Goal: Information Seeking & Learning: Learn about a topic

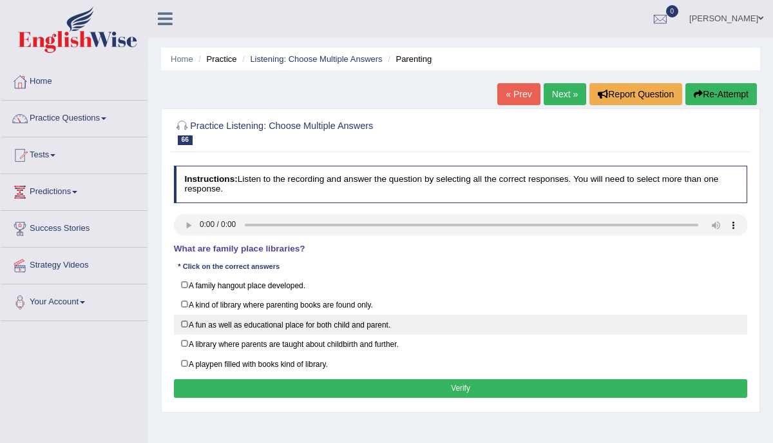
click at [184, 321] on label "A fun as well as educational place for both child and parent." at bounding box center [461, 325] width 574 height 20
checkbox input "true"
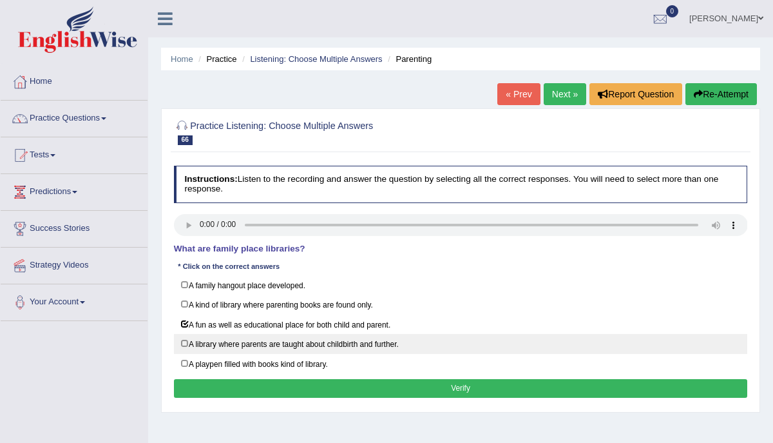
click at [182, 340] on label "A library where parents are taught about childbirth and further." at bounding box center [461, 344] width 574 height 20
click at [186, 340] on label "A library where parents are taught about childbirth and further." at bounding box center [461, 344] width 574 height 20
checkbox input "false"
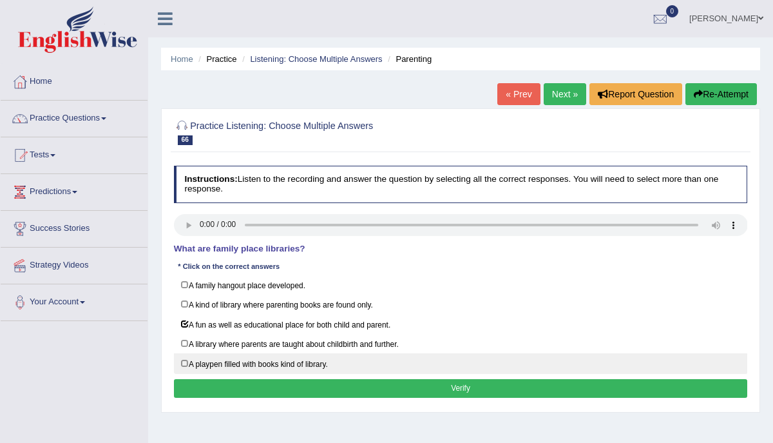
click at [186, 355] on label "A playpen filled with books kind of library." at bounding box center [461, 363] width 574 height 20
checkbox input "true"
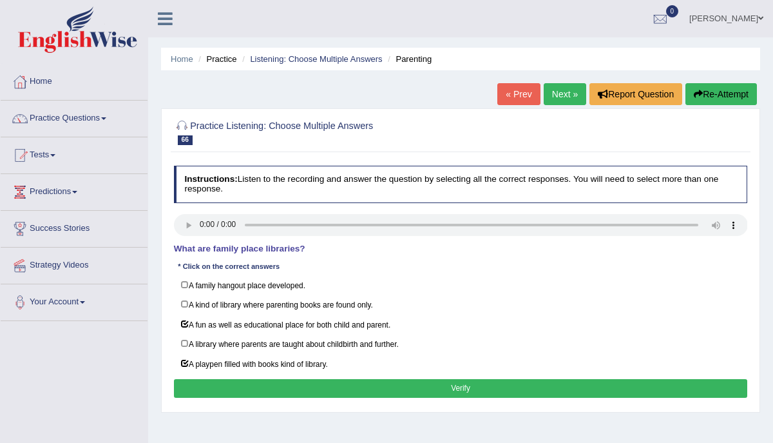
click at [231, 389] on button "Verify" at bounding box center [461, 388] width 574 height 19
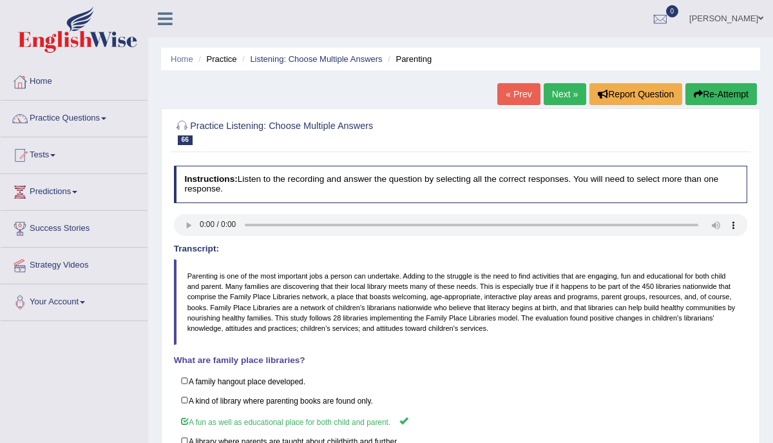
click at [554, 90] on link "Next »" at bounding box center [565, 94] width 43 height 22
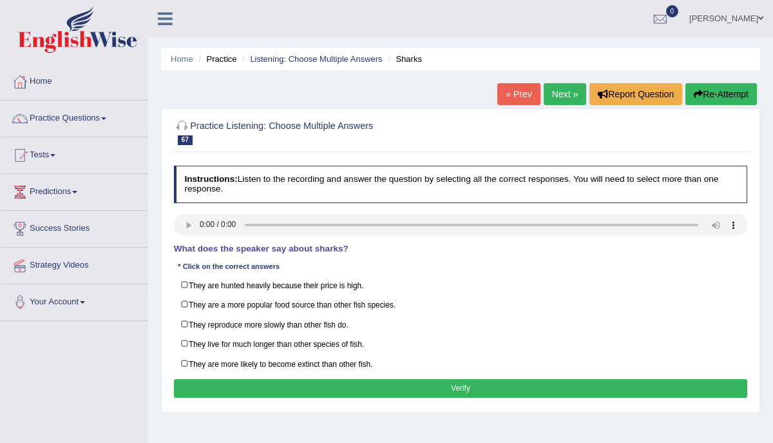
scroll to position [15, 0]
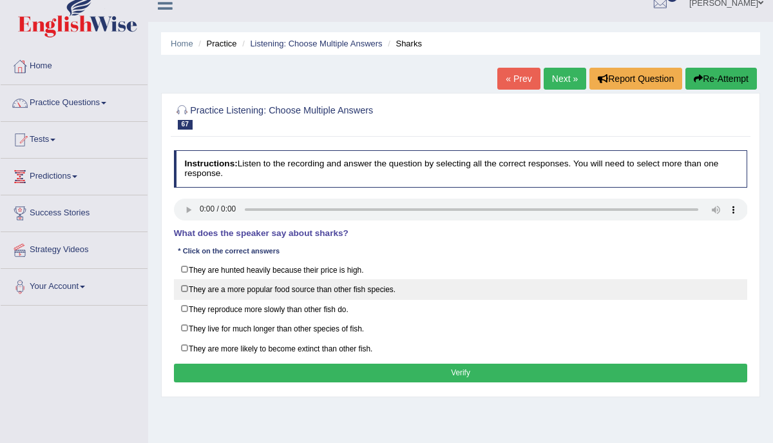
click at [180, 284] on label "They are a more popular food source than other fish species." at bounding box center [461, 289] width 574 height 20
checkbox input "true"
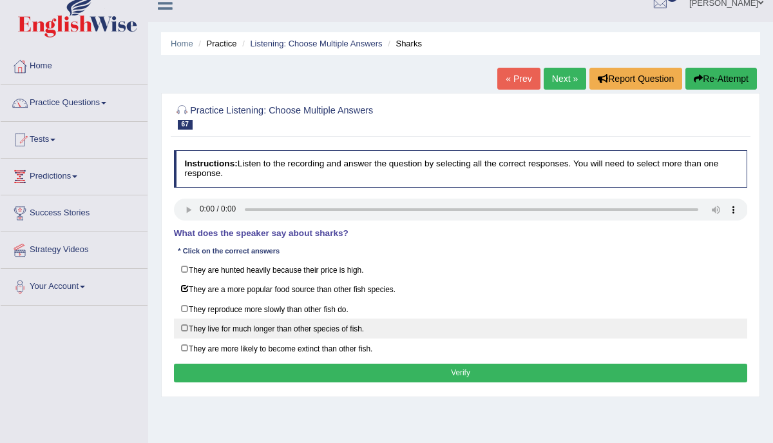
click at [185, 322] on label "They live for much longer than other species of fish." at bounding box center [461, 328] width 574 height 20
checkbox input "true"
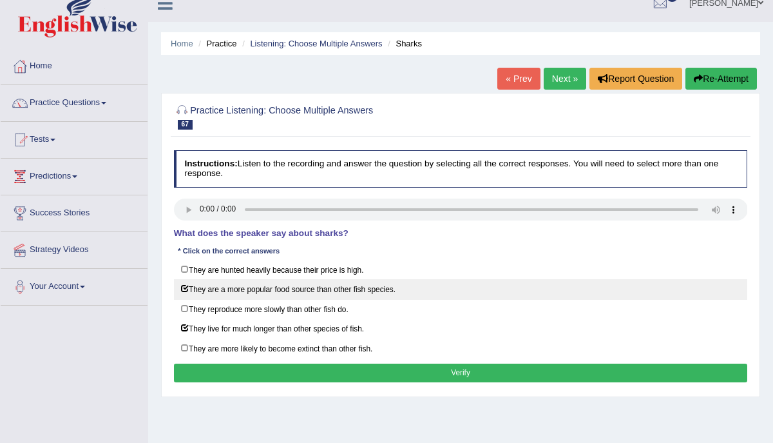
click at [182, 287] on label "They are a more popular food source than other fish species." at bounding box center [461, 289] width 574 height 20
checkbox input "false"
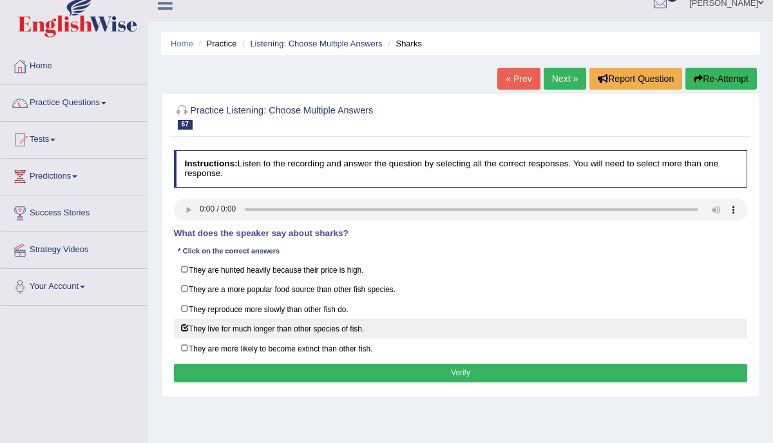
click at [185, 324] on label "They live for much longer than other species of fish." at bounding box center [461, 328] width 574 height 20
checkbox input "false"
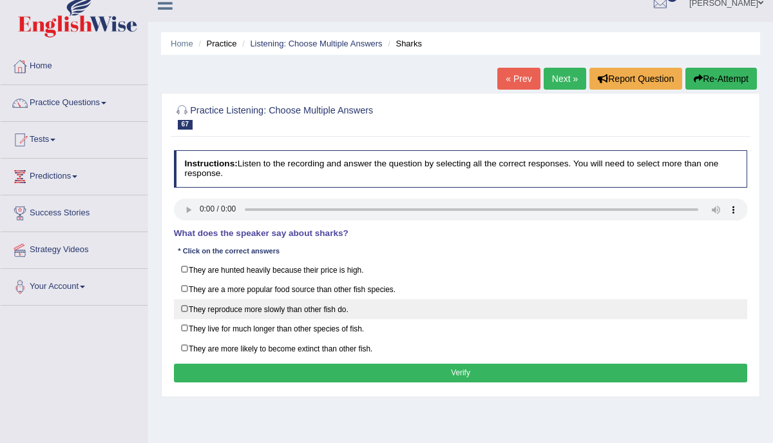
click at [186, 305] on label "They reproduce more slowly than other fish do." at bounding box center [461, 309] width 574 height 20
checkbox input "true"
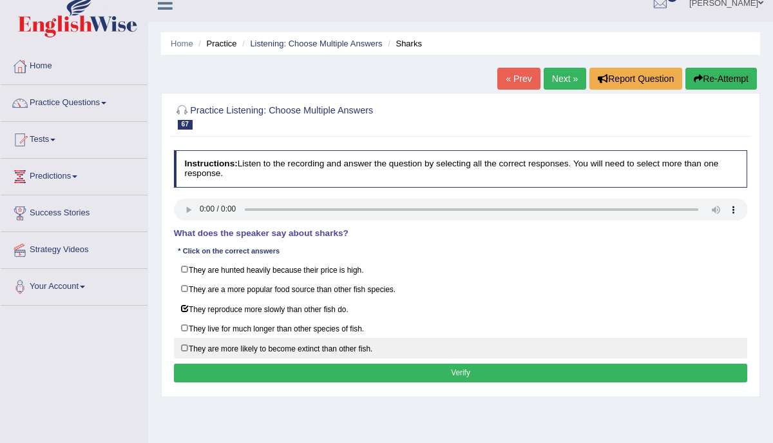
click at [185, 347] on label "They are more likely to become extinct than other fish." at bounding box center [461, 348] width 574 height 20
checkbox input "true"
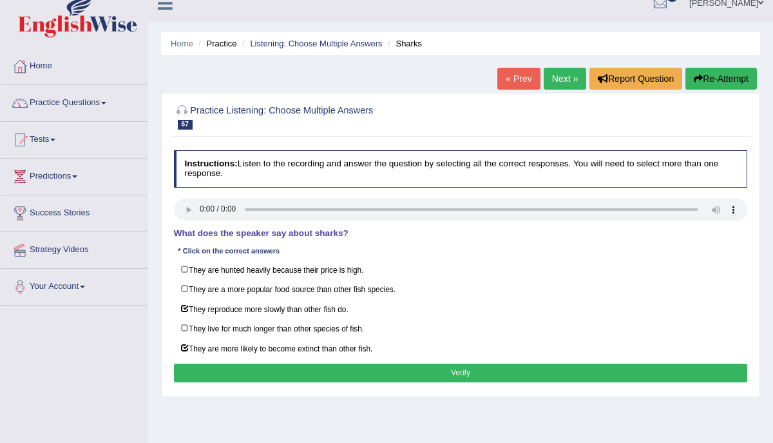
click at [271, 367] on button "Verify" at bounding box center [461, 372] width 574 height 19
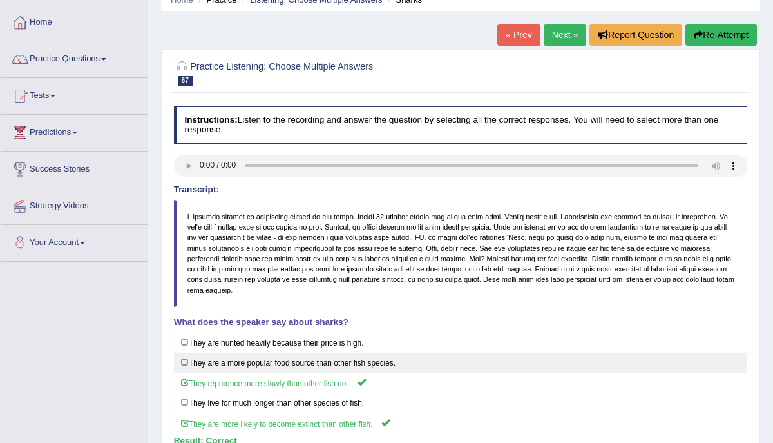
scroll to position [48, 0]
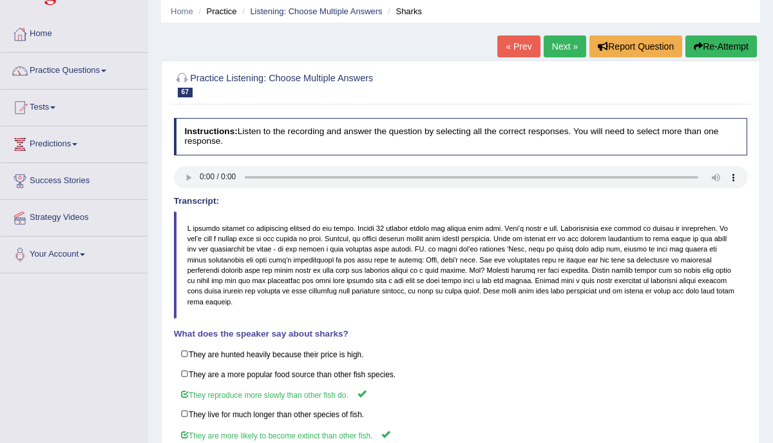
click at [549, 46] on link "Next »" at bounding box center [565, 46] width 43 height 22
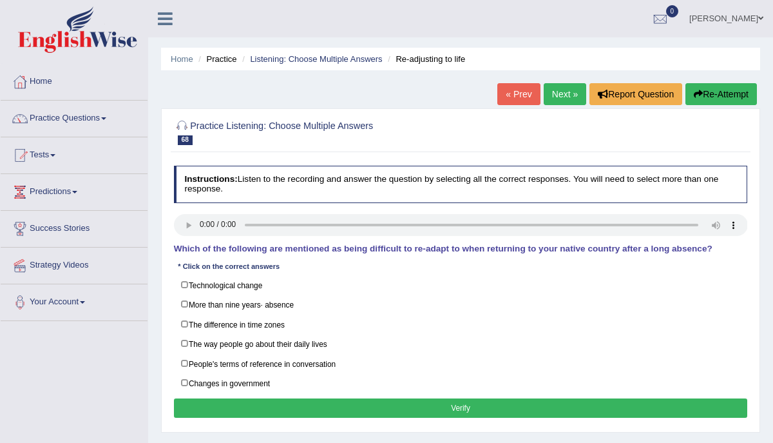
click at [707, 91] on button "Re-Attempt" at bounding box center [722, 94] width 72 height 22
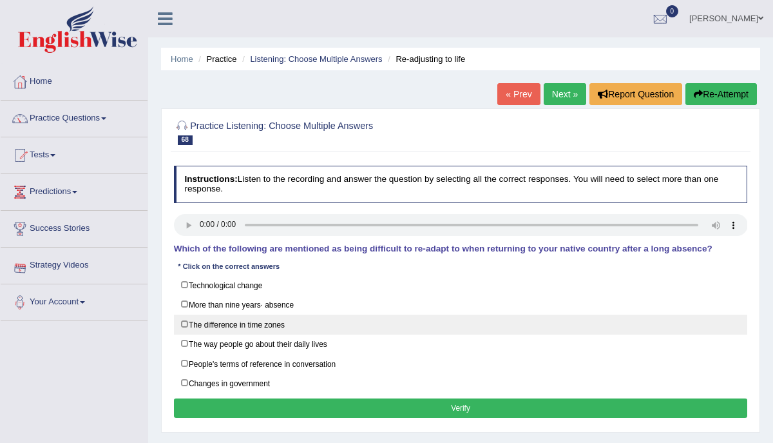
click at [184, 322] on label "The difference in time zones" at bounding box center [461, 325] width 574 height 20
checkbox input "true"
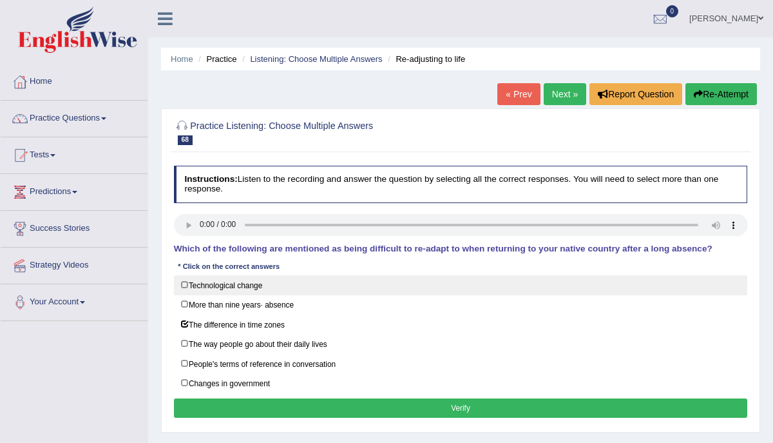
click at [184, 282] on label "Technological change" at bounding box center [461, 285] width 574 height 20
click at [185, 284] on label "Technological change" at bounding box center [461, 285] width 574 height 20
checkbox input "false"
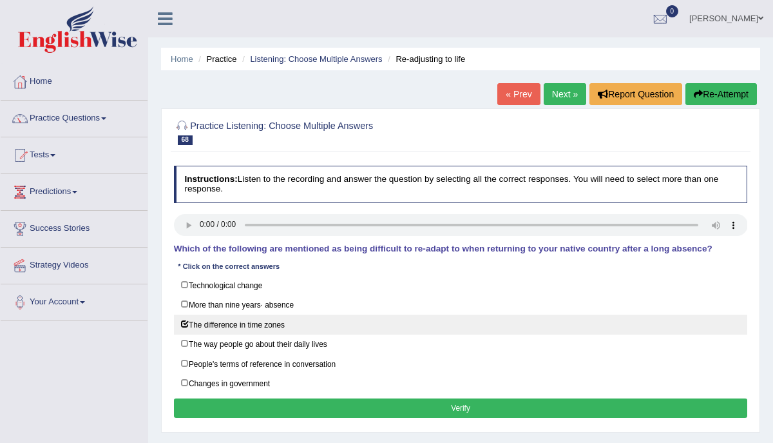
click at [185, 322] on label "The difference in time zones" at bounding box center [461, 325] width 574 height 20
checkbox input "false"
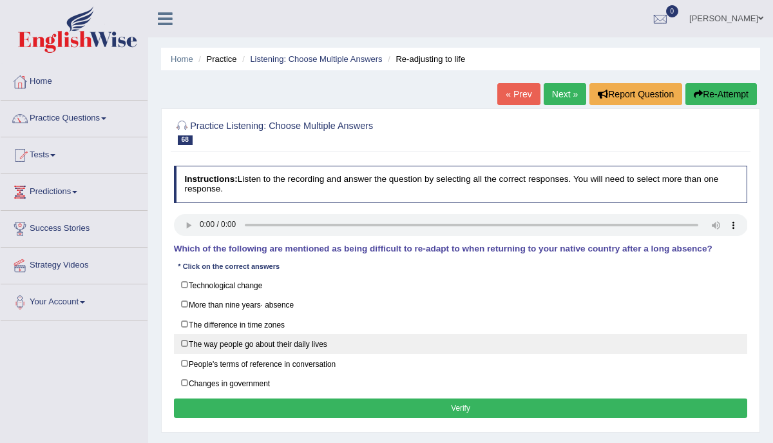
click at [185, 342] on label "The way people go about their daily lives" at bounding box center [461, 344] width 574 height 20
checkbox input "true"
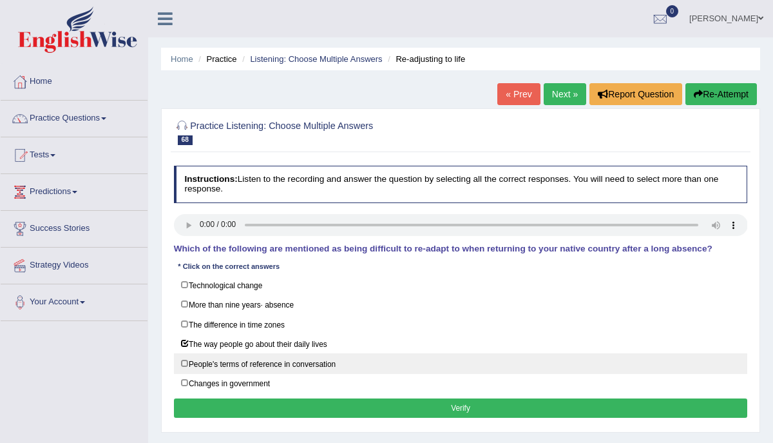
click at [184, 360] on label "People's terms of reference in conversation" at bounding box center [461, 363] width 574 height 20
checkbox input "true"
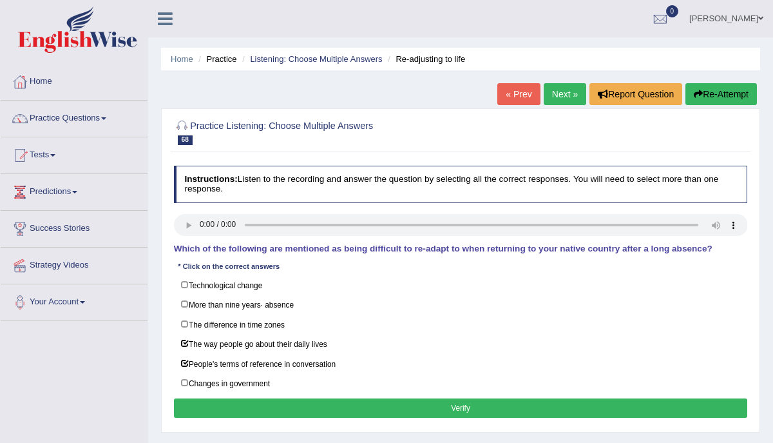
click at [205, 404] on button "Verify" at bounding box center [461, 407] width 574 height 19
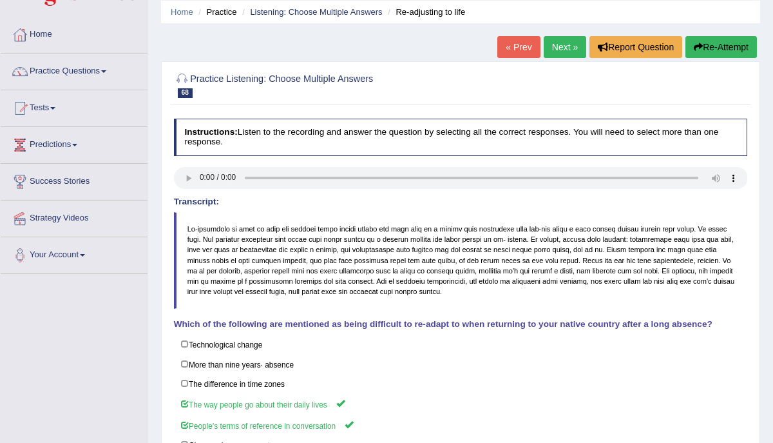
scroll to position [44, 0]
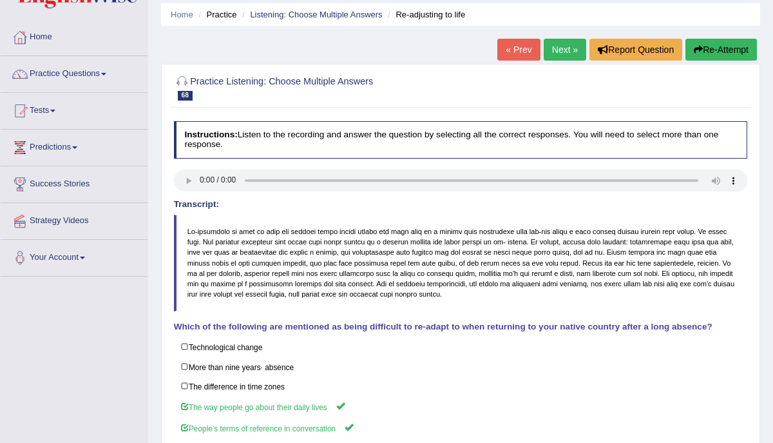
click at [551, 52] on link "Next »" at bounding box center [565, 50] width 43 height 22
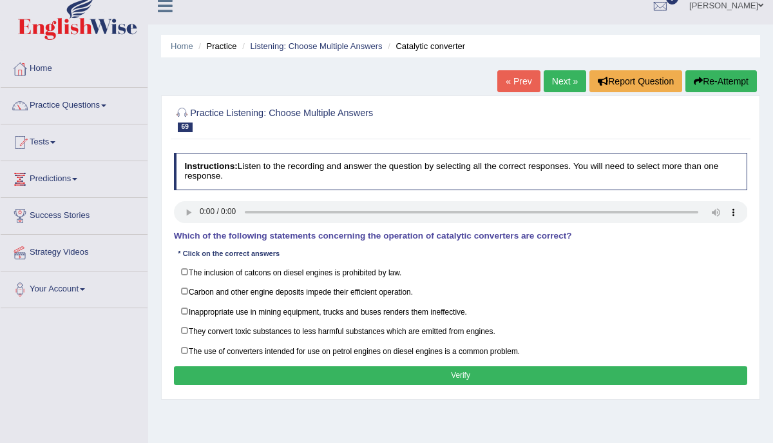
scroll to position [11, 0]
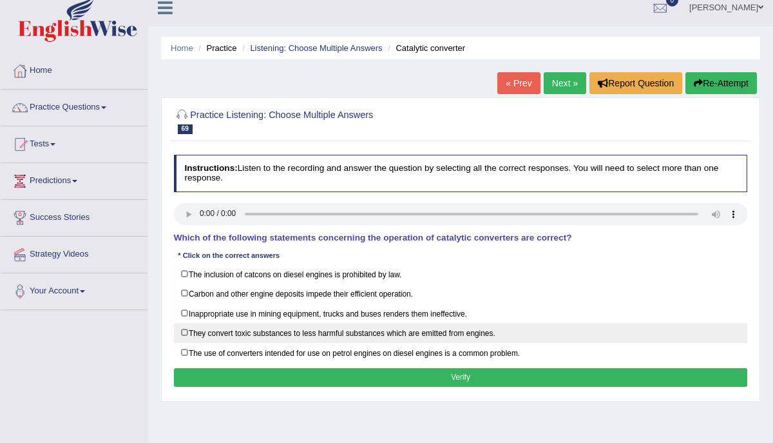
click at [181, 329] on label "They convert toxic substances to less harmful substances which are emitted from…" at bounding box center [461, 333] width 574 height 20
checkbox input "true"
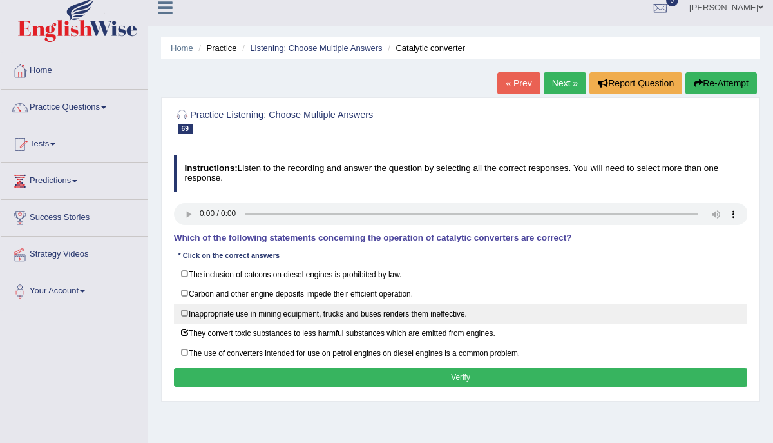
click at [184, 307] on label "Inappropriate use in mining equipment, trucks and buses renders them ineffectiv…" at bounding box center [461, 314] width 574 height 20
click at [183, 309] on label "Inappropriate use in mining equipment, trucks and buses renders them ineffectiv…" at bounding box center [461, 314] width 574 height 20
checkbox input "false"
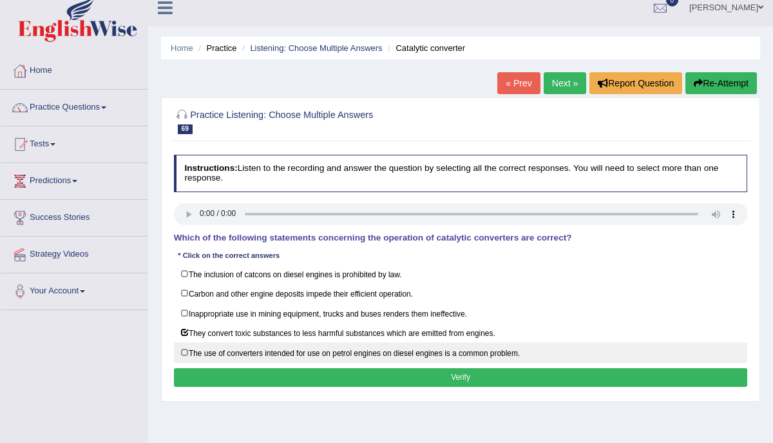
click at [181, 352] on label "The use of converters intended for use on petrol engines on diesel engines is a…" at bounding box center [461, 352] width 574 height 20
click at [184, 348] on label "The use of converters intended for use on petrol engines on diesel engines is a…" at bounding box center [461, 352] width 574 height 20
checkbox input "false"
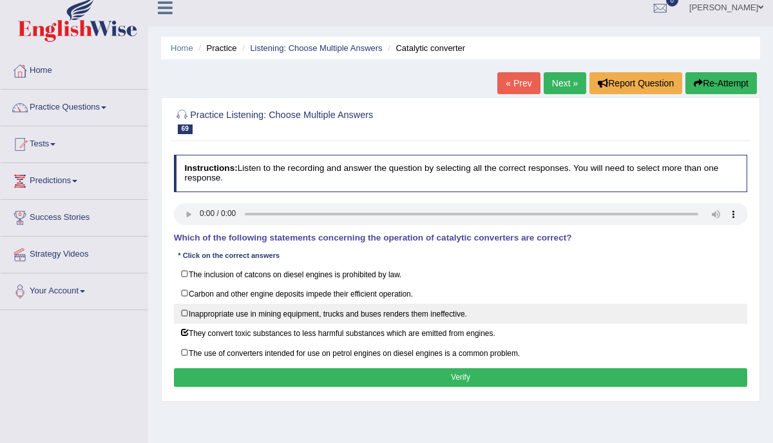
click at [182, 310] on label "Inappropriate use in mining equipment, trucks and buses renders them ineffectiv…" at bounding box center [461, 314] width 574 height 20
click at [180, 310] on label "Inappropriate use in mining equipment, trucks and buses renders them ineffectiv…" at bounding box center [461, 314] width 574 height 20
checkbox input "false"
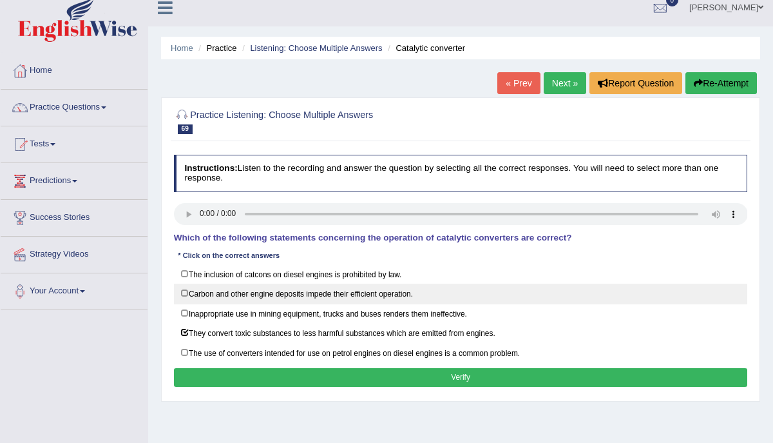
click at [183, 293] on label "Carbon and other engine deposits impede their efficient operation." at bounding box center [461, 294] width 574 height 20
checkbox input "true"
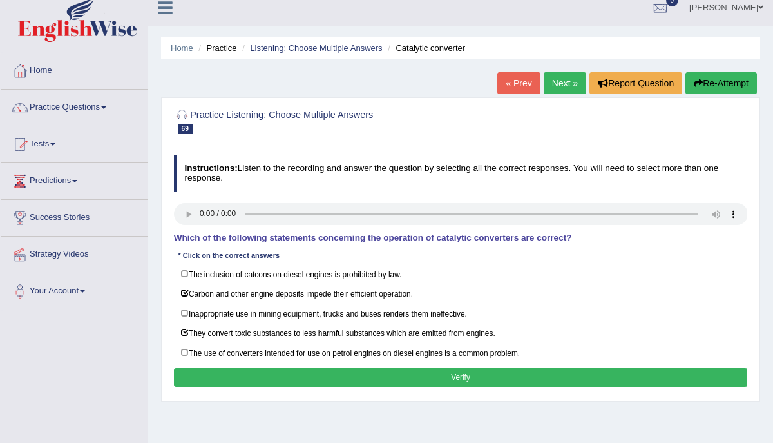
click at [211, 368] on button "Verify" at bounding box center [461, 377] width 574 height 19
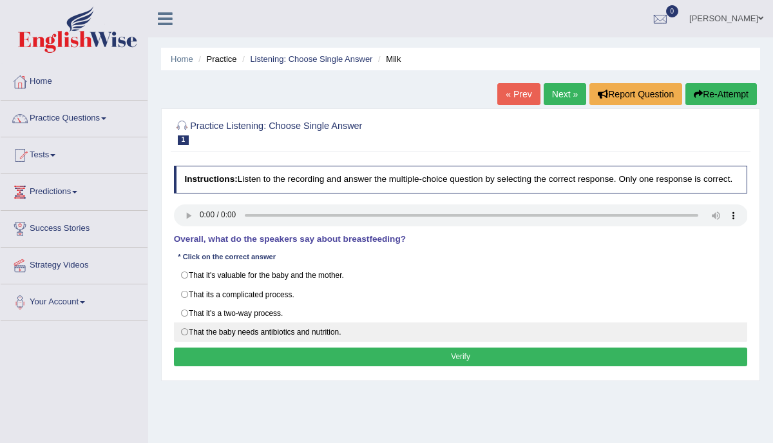
click at [187, 338] on label "That the baby needs antibiotics and nutrition." at bounding box center [461, 331] width 574 height 19
radio input "true"
click at [184, 336] on label "That the baby needs antibiotics and nutrition." at bounding box center [461, 331] width 574 height 19
click at [182, 336] on label "That the baby needs antibiotics and nutrition." at bounding box center [461, 331] width 574 height 19
click at [183, 336] on label "That the baby needs antibiotics and nutrition." at bounding box center [461, 331] width 574 height 19
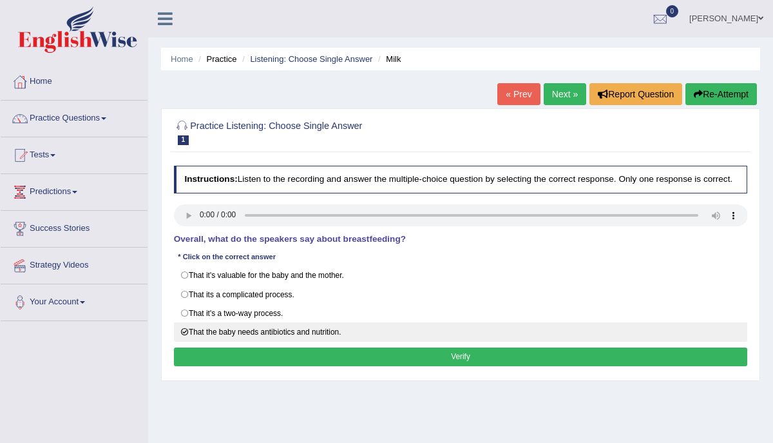
click at [183, 336] on label "That the baby needs antibiotics and nutrition." at bounding box center [461, 331] width 574 height 19
click at [184, 333] on label "That the baby needs antibiotics and nutrition." at bounding box center [461, 331] width 574 height 19
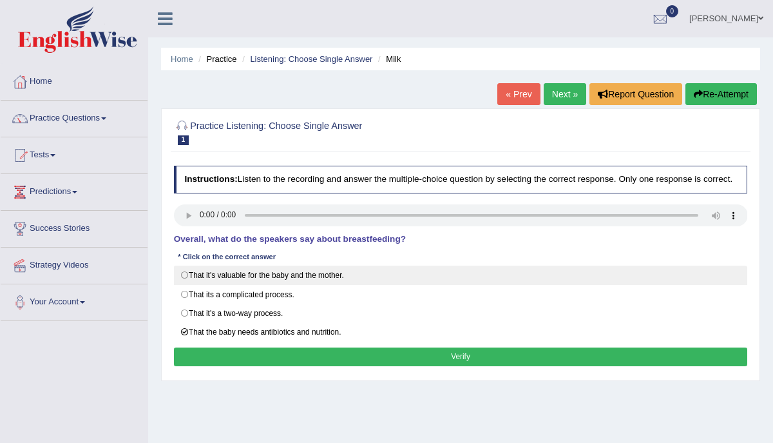
click at [187, 284] on label "That it's valuable for the baby and the mother." at bounding box center [461, 275] width 574 height 19
radio input "true"
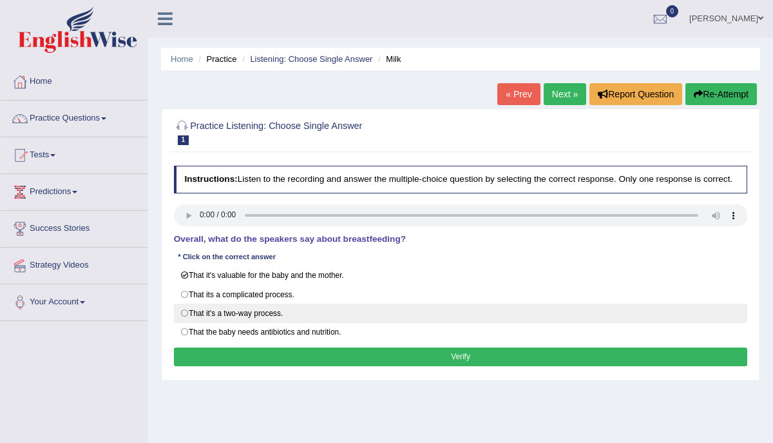
click at [186, 319] on label "That it's a two-way process." at bounding box center [461, 313] width 574 height 19
radio input "true"
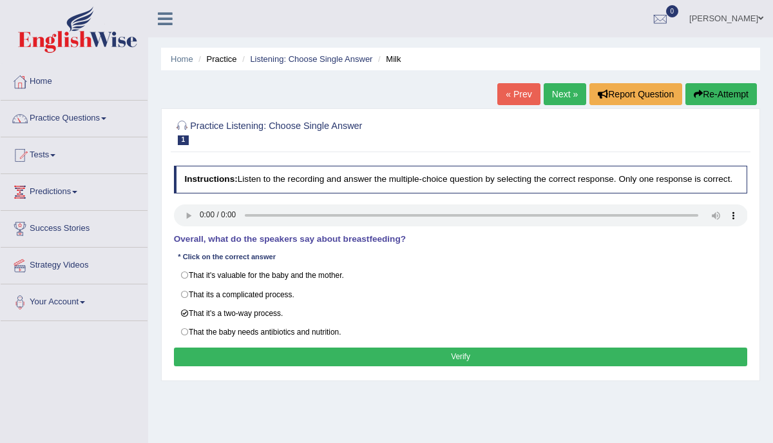
click at [214, 365] on button "Verify" at bounding box center [461, 356] width 574 height 19
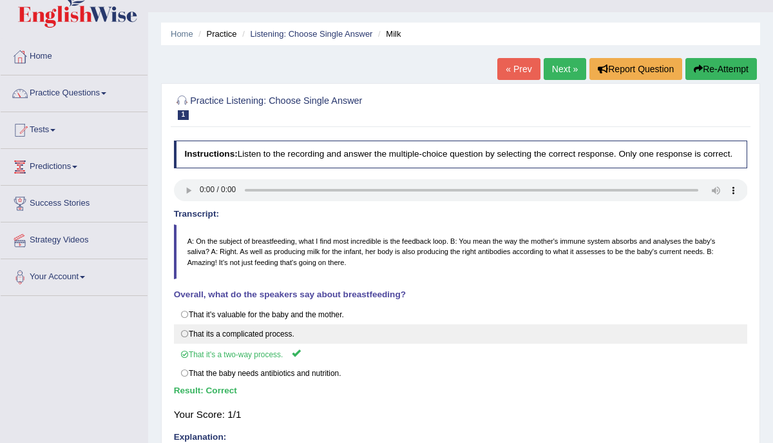
scroll to position [23, 0]
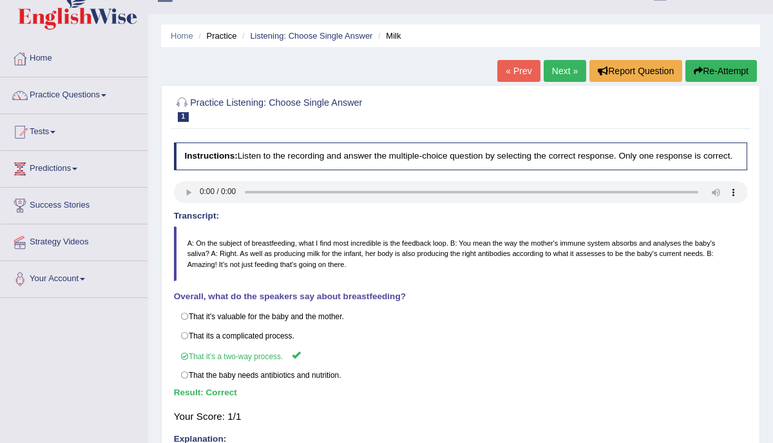
click at [554, 74] on link "Next »" at bounding box center [565, 71] width 43 height 22
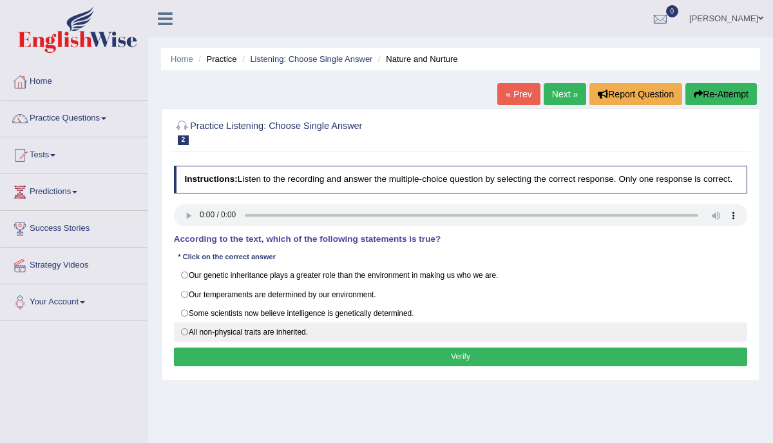
click at [182, 336] on label "All non-physical traits are inherited." at bounding box center [461, 331] width 574 height 19
radio input "true"
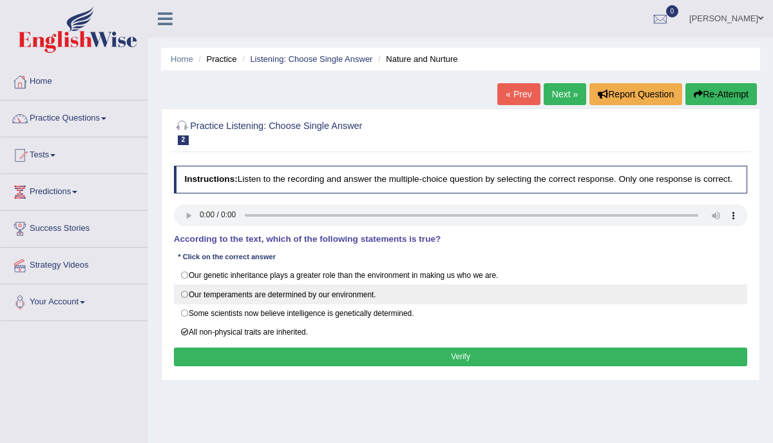
click at [184, 304] on label "Our temperaments are determined by our environment." at bounding box center [461, 293] width 574 height 19
radio input "true"
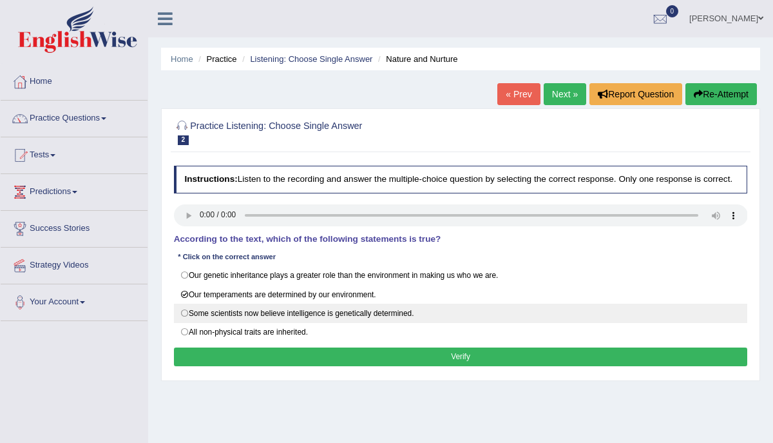
click at [184, 320] on label "Some scientists now believe intelligence is genetically determined." at bounding box center [461, 313] width 574 height 19
radio input "true"
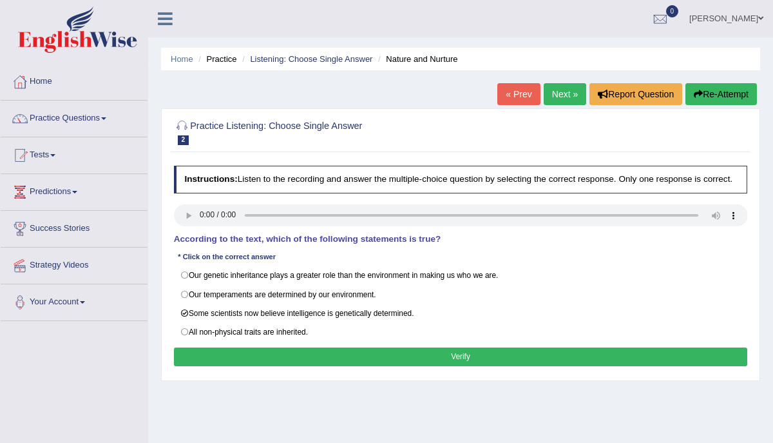
click at [247, 361] on button "Verify" at bounding box center [461, 356] width 574 height 19
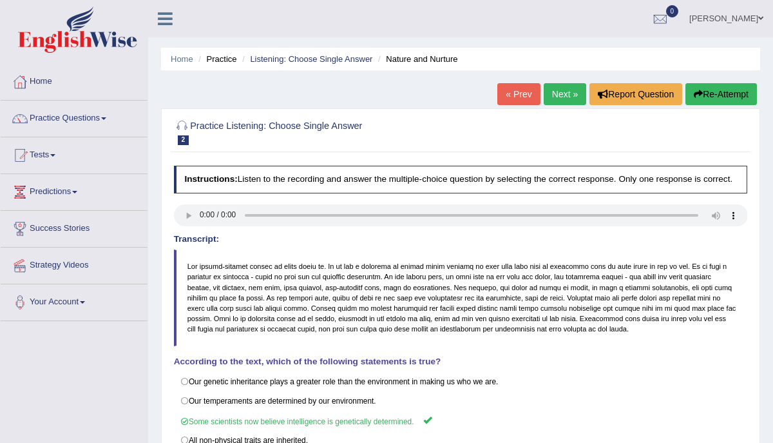
click at [560, 95] on link "Next »" at bounding box center [565, 94] width 43 height 22
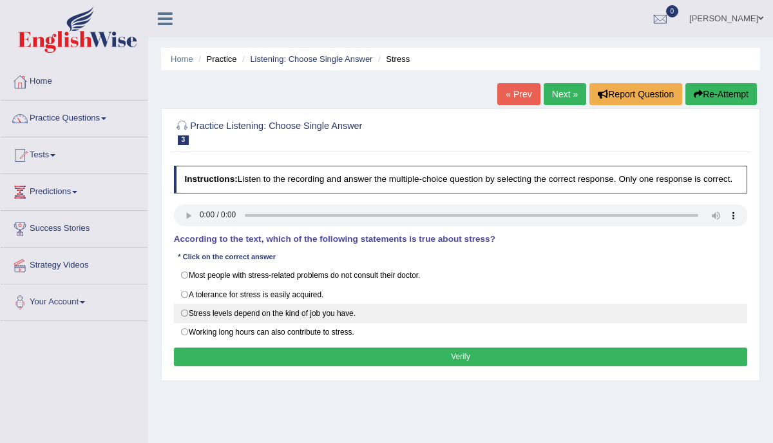
click at [182, 319] on label "Stress levels depend on the kind of job you have." at bounding box center [461, 313] width 574 height 19
radio input "true"
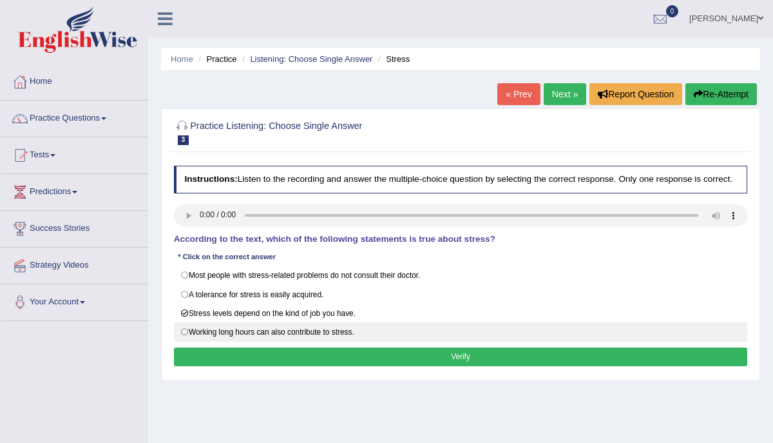
click at [185, 338] on label "Working long hours can also contribute to stress." at bounding box center [461, 331] width 574 height 19
radio input "true"
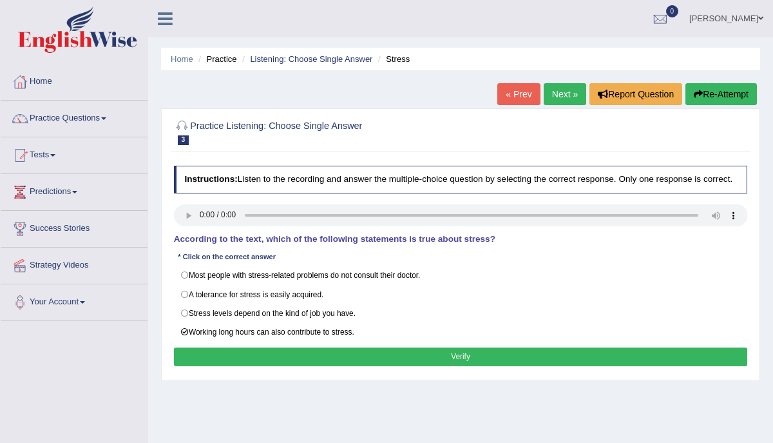
click at [206, 361] on button "Verify" at bounding box center [461, 356] width 574 height 19
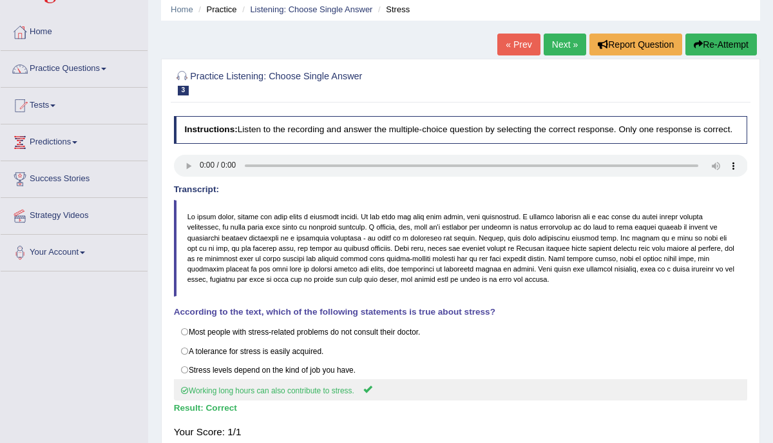
scroll to position [47, 0]
